Goal: Task Accomplishment & Management: Manage account settings

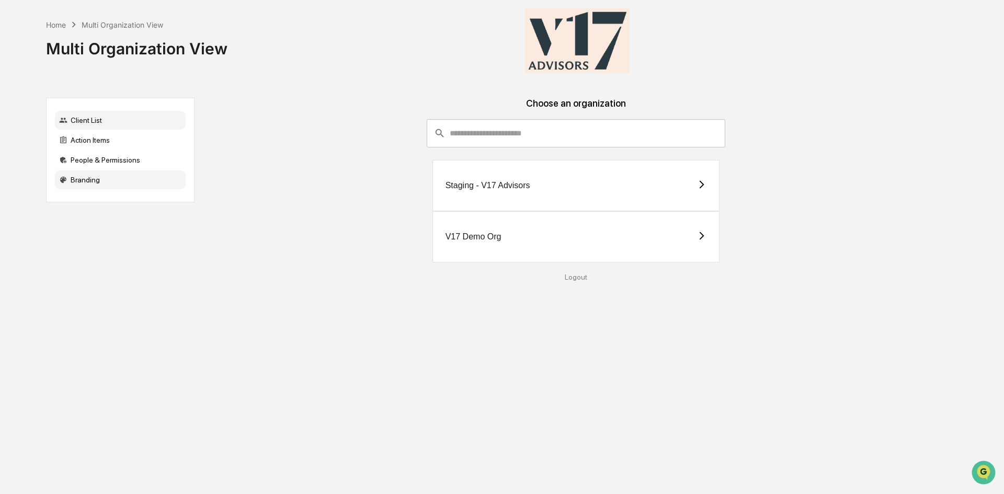
click at [94, 176] on div "Branding" at bounding box center [120, 180] width 131 height 19
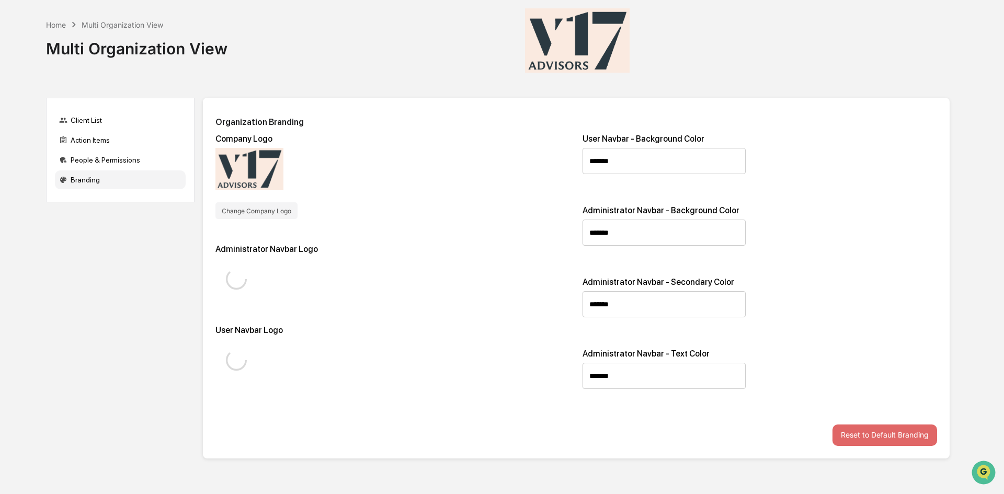
type input "*******"
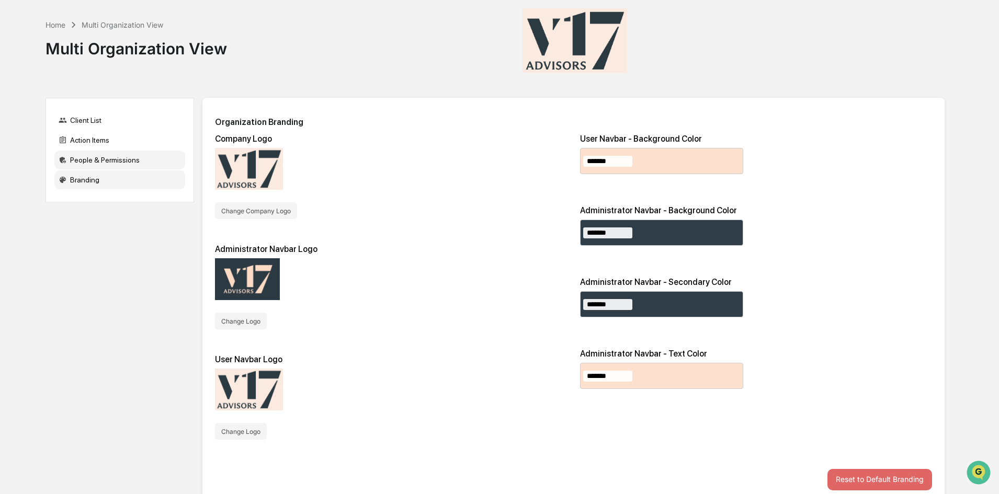
click at [97, 166] on div "People & Permissions" at bounding box center [119, 160] width 131 height 19
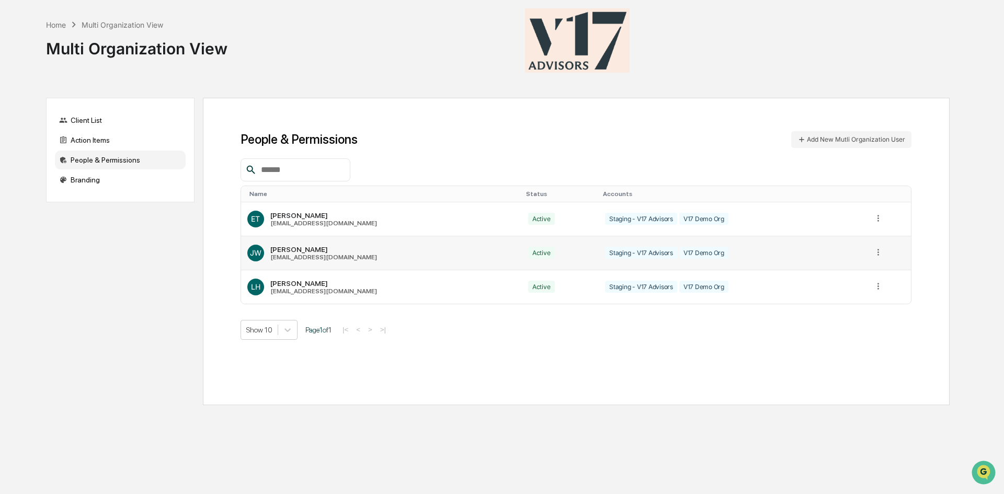
click at [303, 258] on div "[EMAIL_ADDRESS][DOMAIN_NAME]" at bounding box center [323, 257] width 107 height 7
click at [874, 251] on icon at bounding box center [879, 252] width 10 height 10
click at [790, 149] on div "People & Permissions Add New Mutli Organization User Name Status Accounts ET [P…" at bounding box center [576, 235] width 671 height 209
